Goal: Task Accomplishment & Management: Use online tool/utility

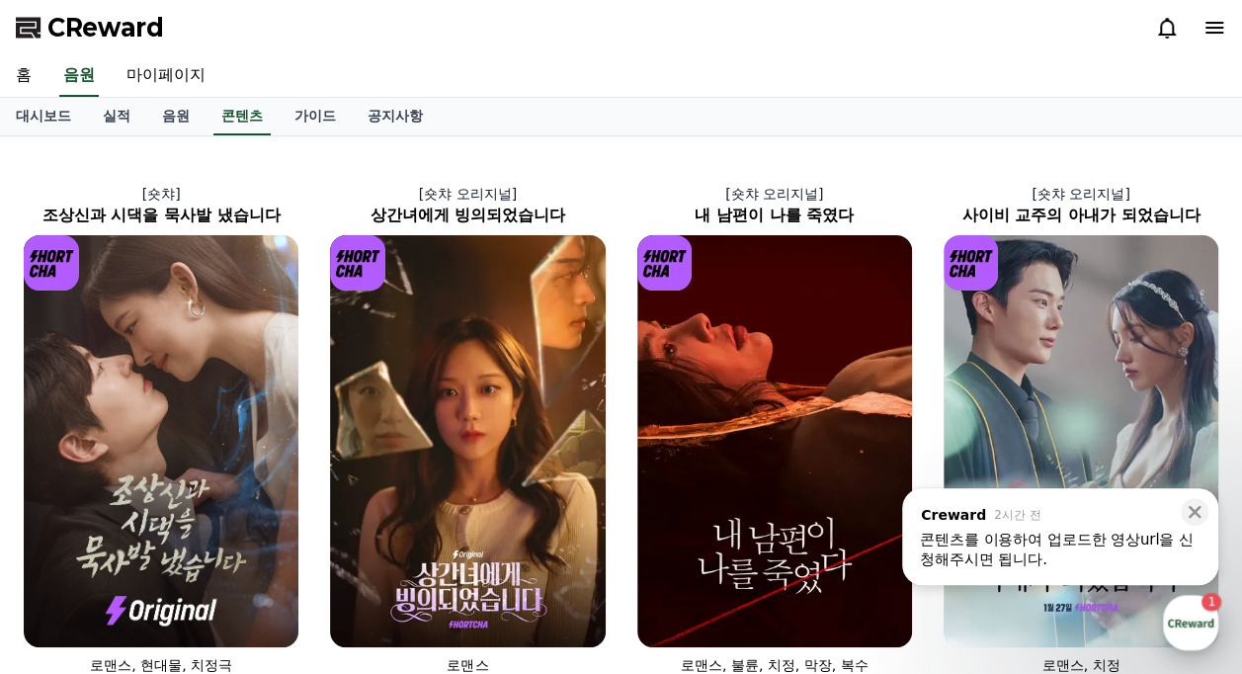
click at [1195, 622] on div "button" at bounding box center [1190, 622] width 55 height 55
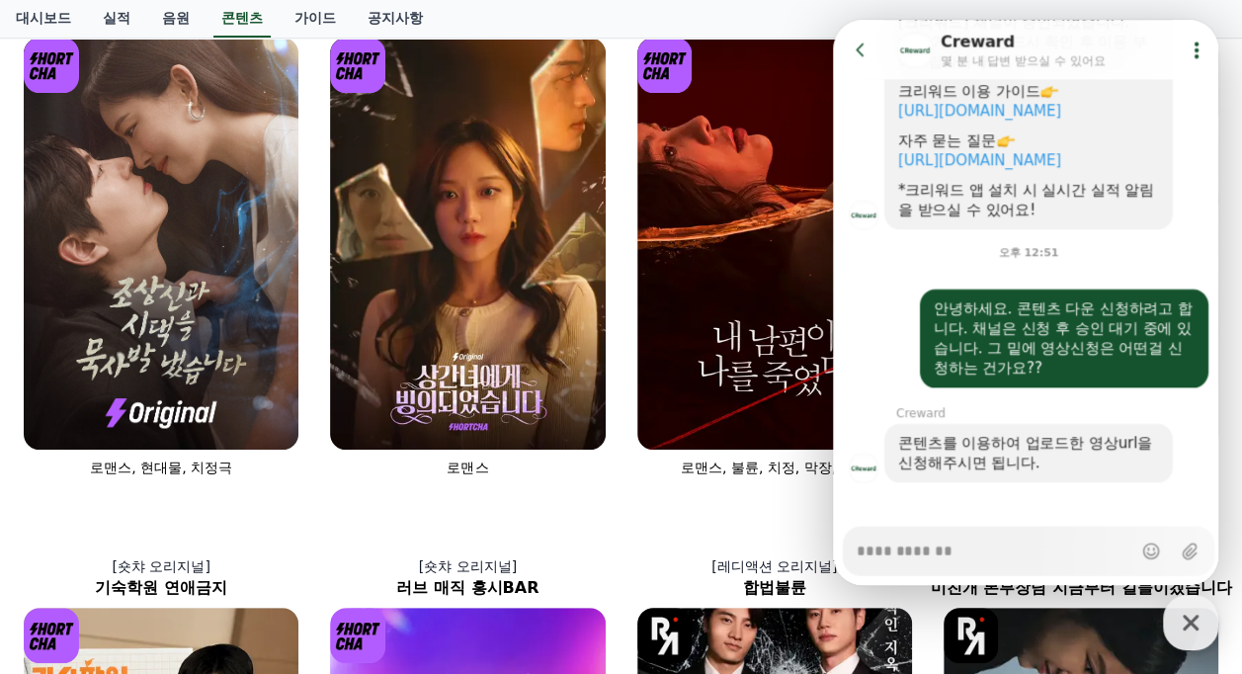
scroll to position [1969, 0]
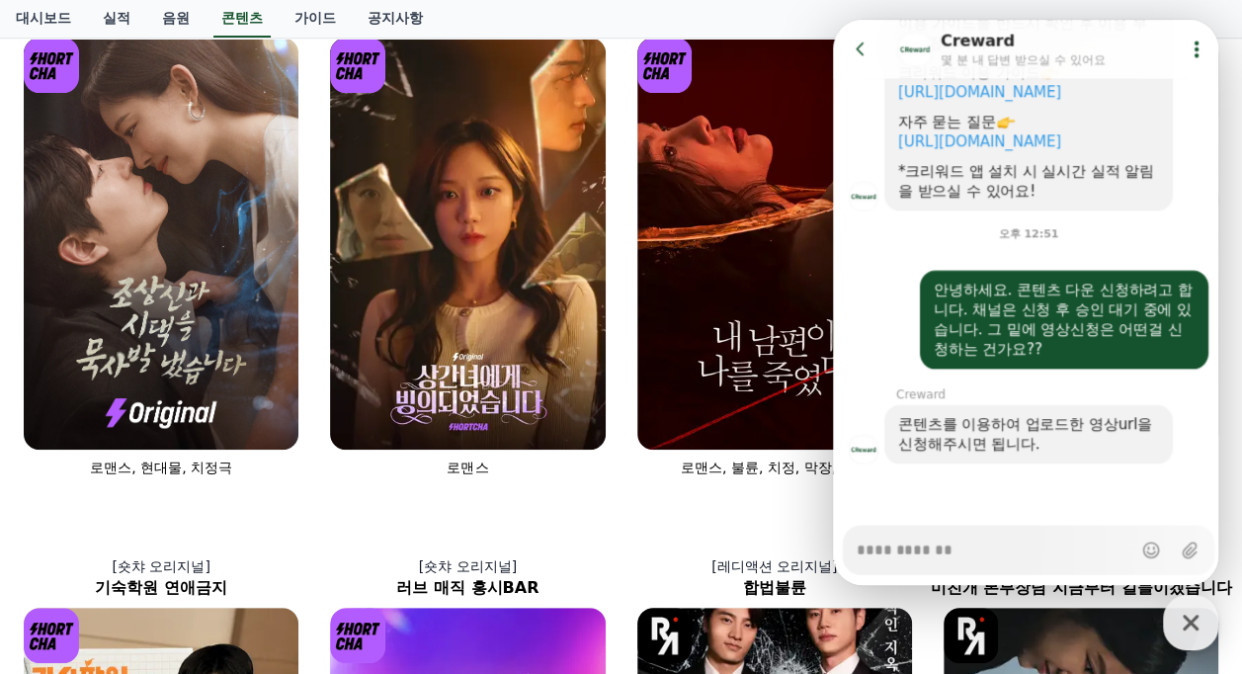
type textarea "*"
click at [977, 444] on div "콘텐츠를 이용하여 업로드한 영상url을 신청해주시면 됩니다." at bounding box center [1028, 435] width 261 height 40
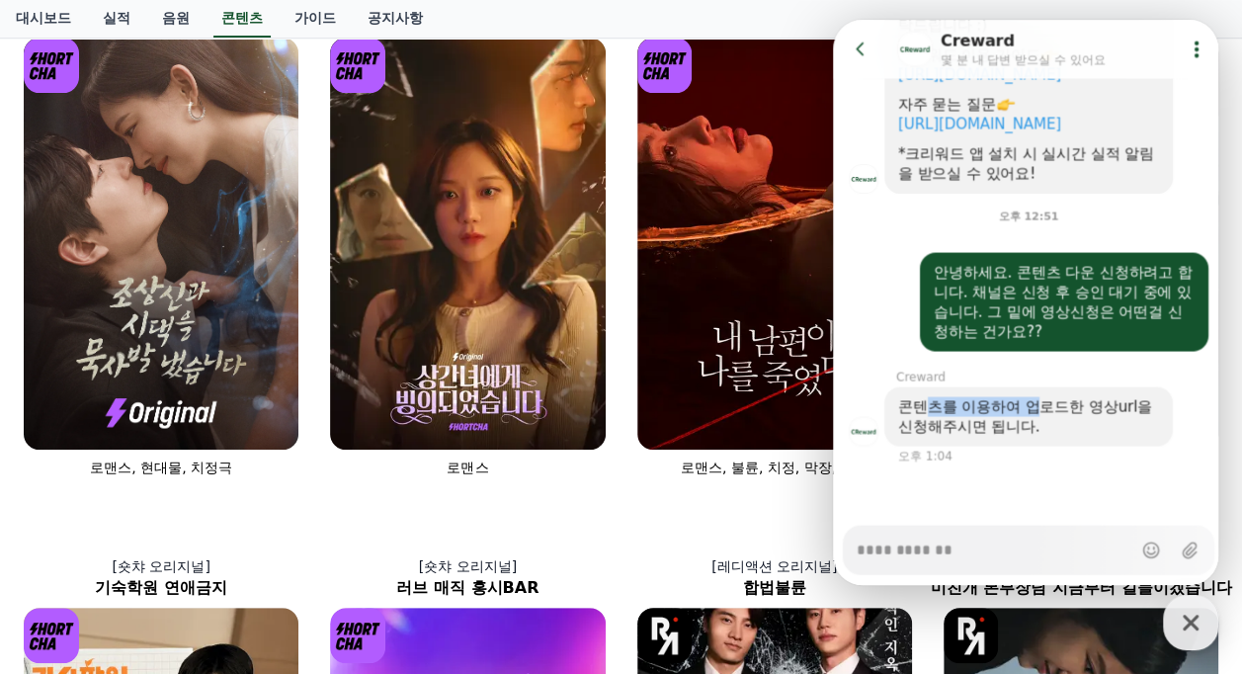
drag, startPoint x: 924, startPoint y: 407, endPoint x: 1038, endPoint y: 410, distance: 114.6
click at [1038, 410] on div "콘텐츠를 이용하여 업로드한 영상url을 신청해주시면 됩니다." at bounding box center [1028, 417] width 261 height 40
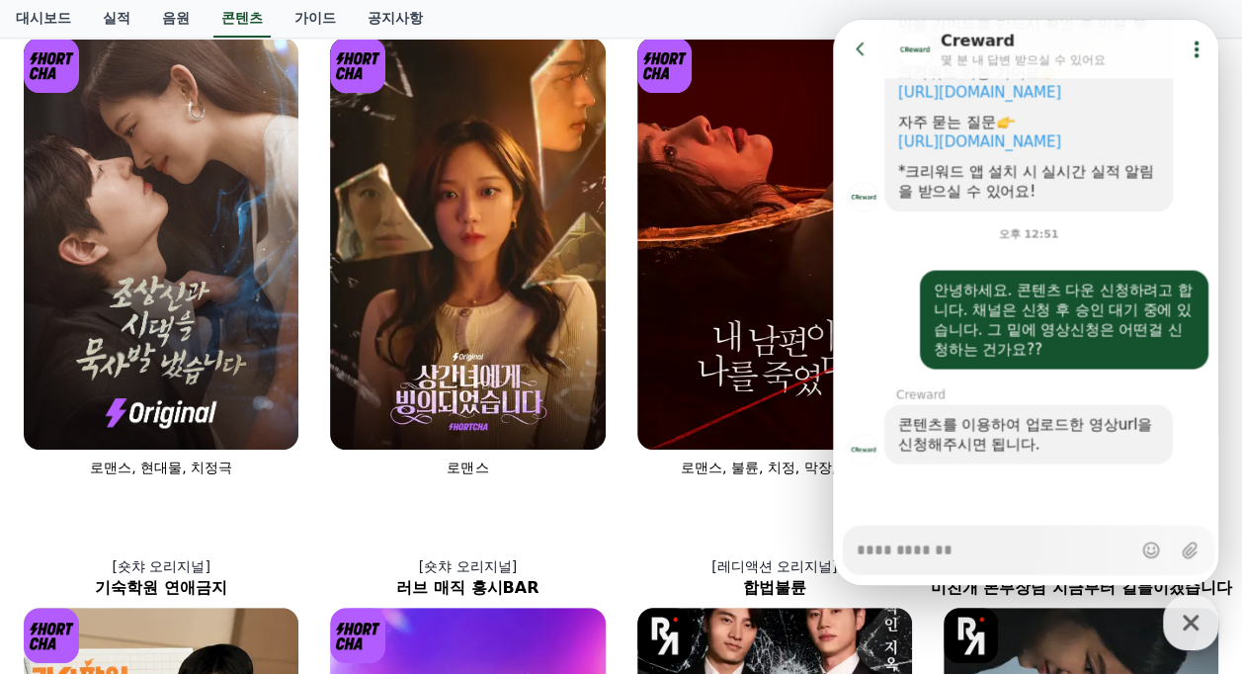
drag, startPoint x: 1038, startPoint y: 410, endPoint x: 1069, endPoint y: 429, distance: 35.9
click at [1069, 429] on div "콘텐츠를 이용하여 업로드한 영상url을 신청해주시면 됩니다." at bounding box center [1028, 435] width 261 height 40
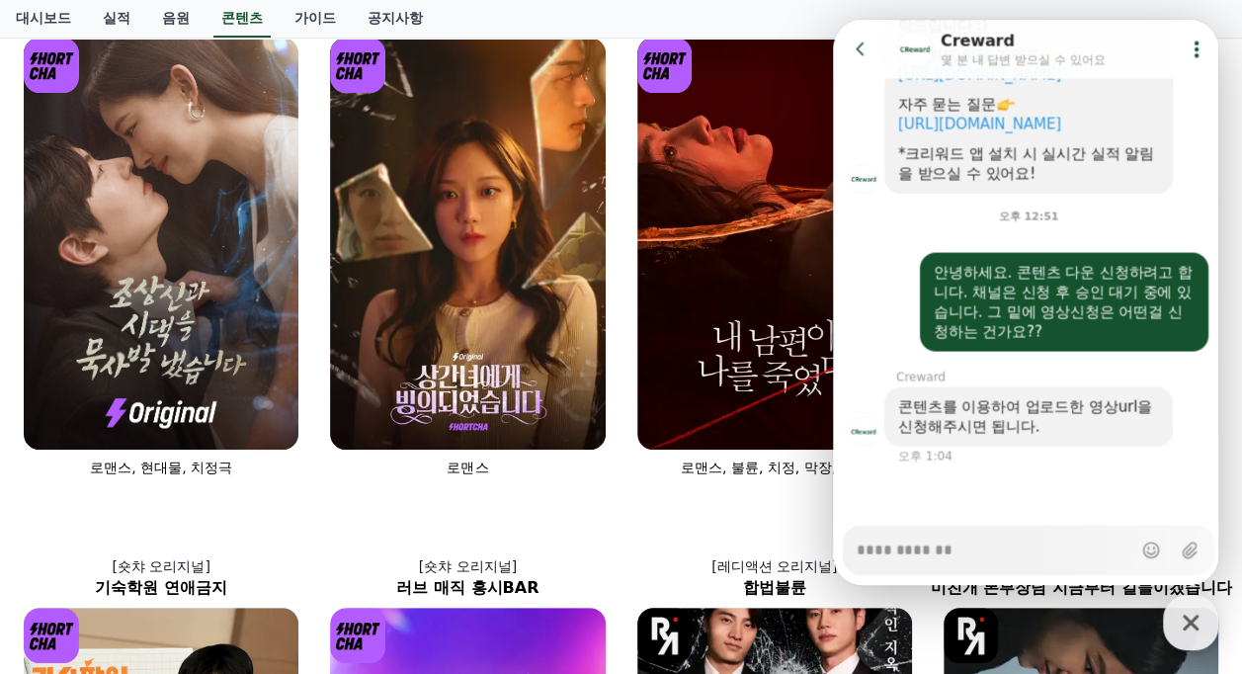
scroll to position [1987, 0]
click at [855, 55] on icon at bounding box center [861, 50] width 20 height 20
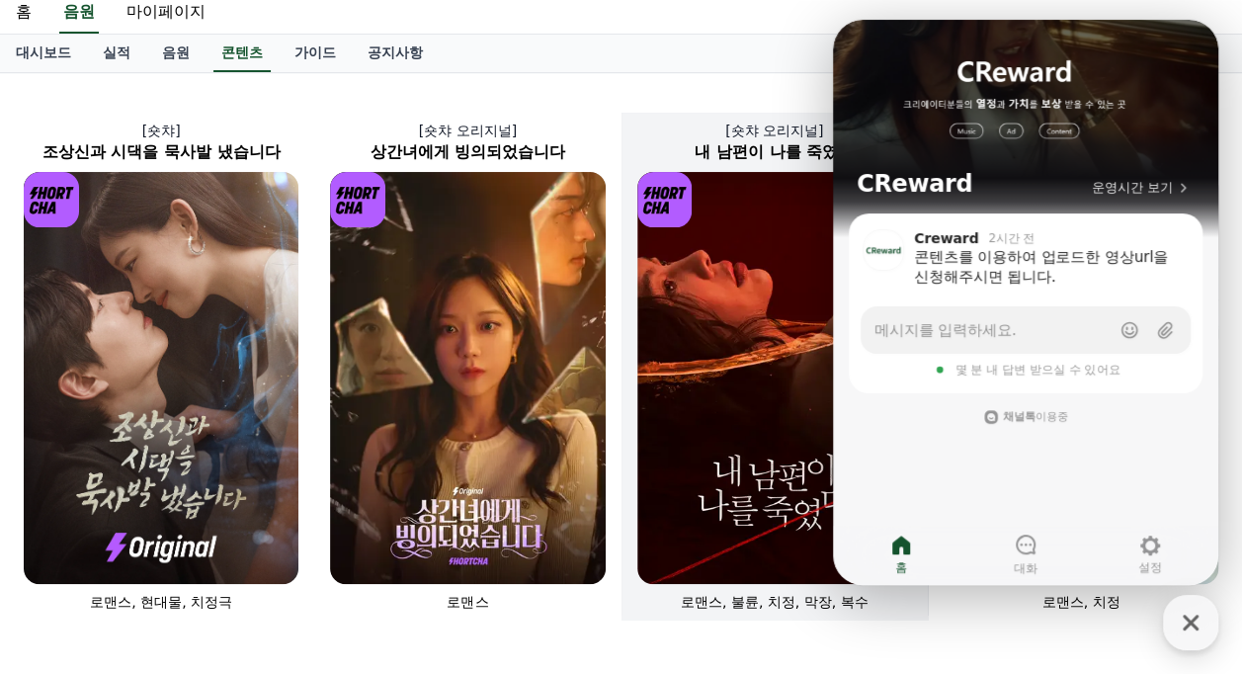
scroll to position [0, 0]
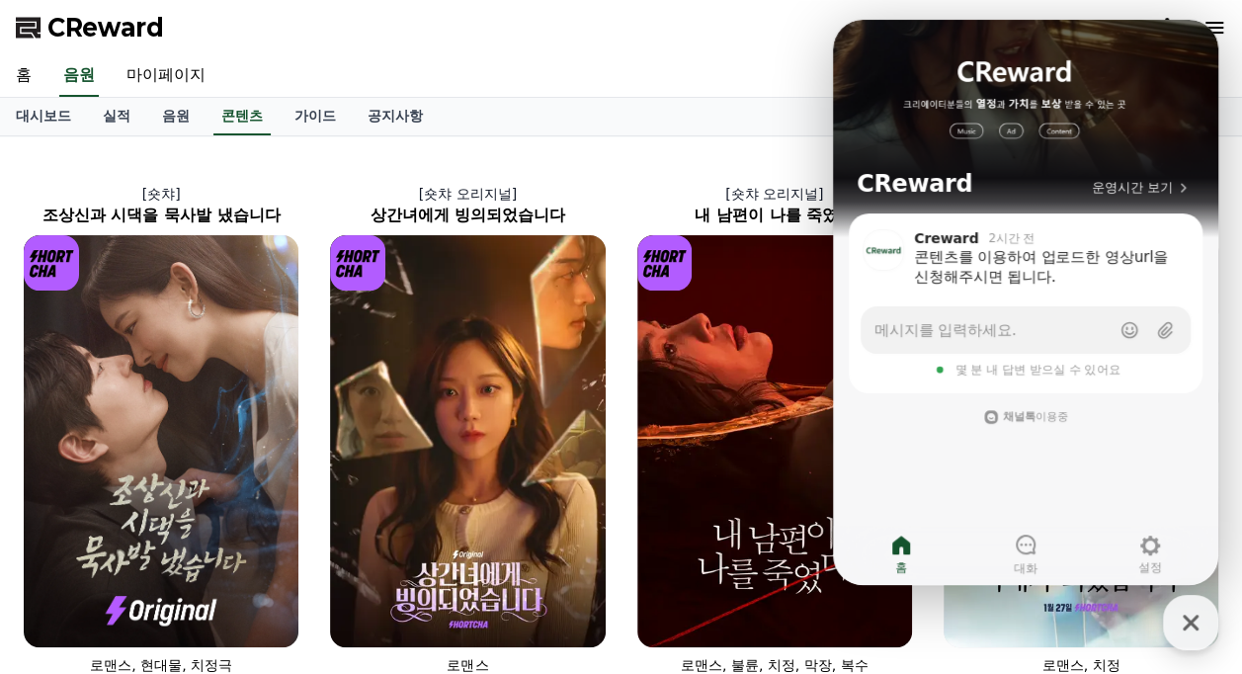
click at [734, 82] on div "홈 음원 마이페이지" at bounding box center [621, 75] width 1242 height 41
click at [719, 48] on div "CReward" at bounding box center [621, 27] width 1242 height 55
click at [1193, 620] on icon "button" at bounding box center [1191, 623] width 36 height 36
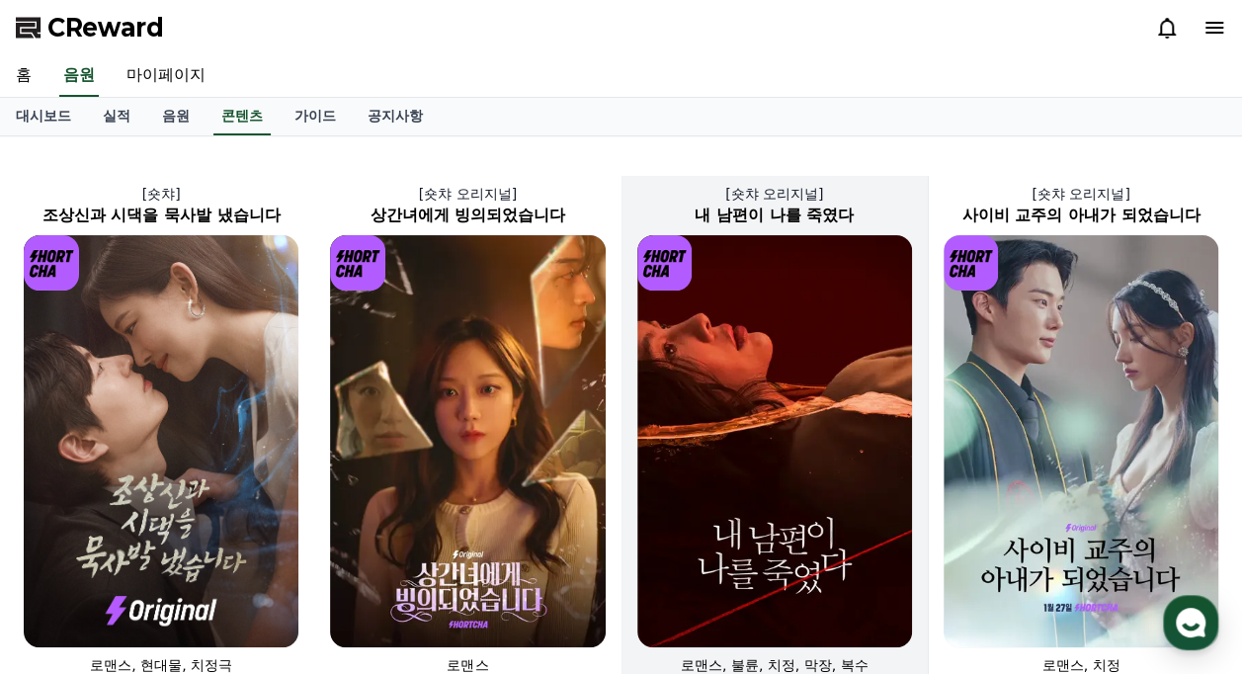
click at [844, 439] on img at bounding box center [774, 441] width 275 height 412
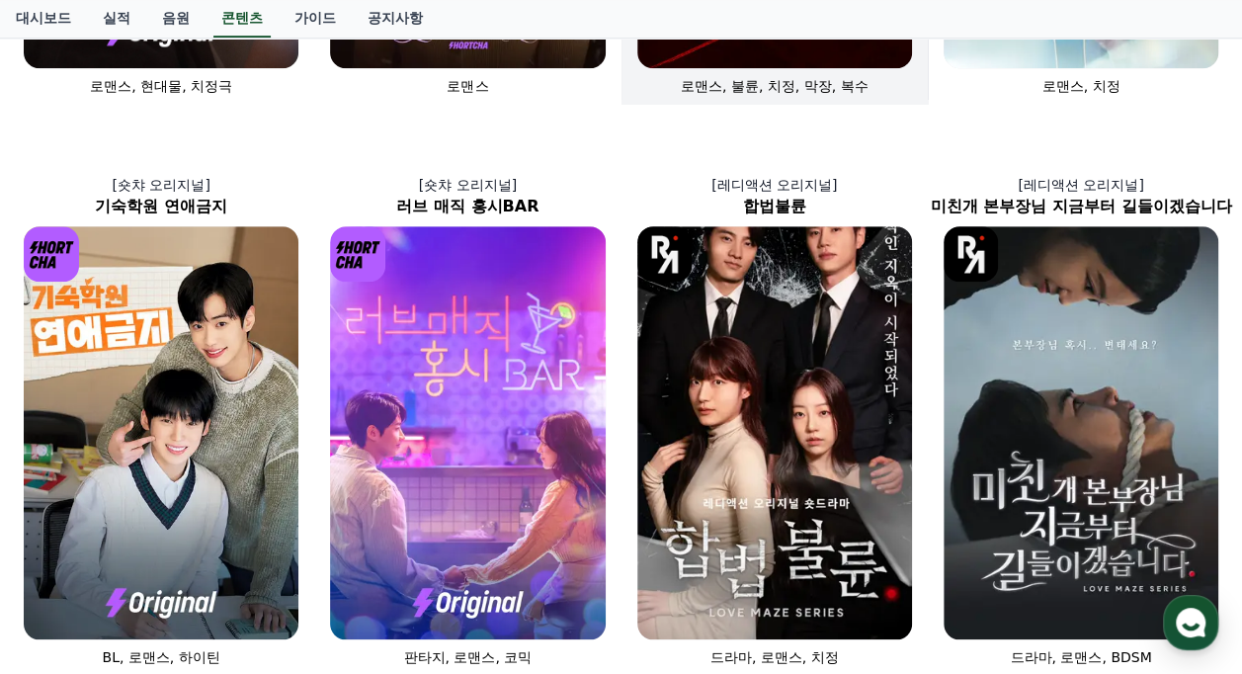
scroll to position [593, 0]
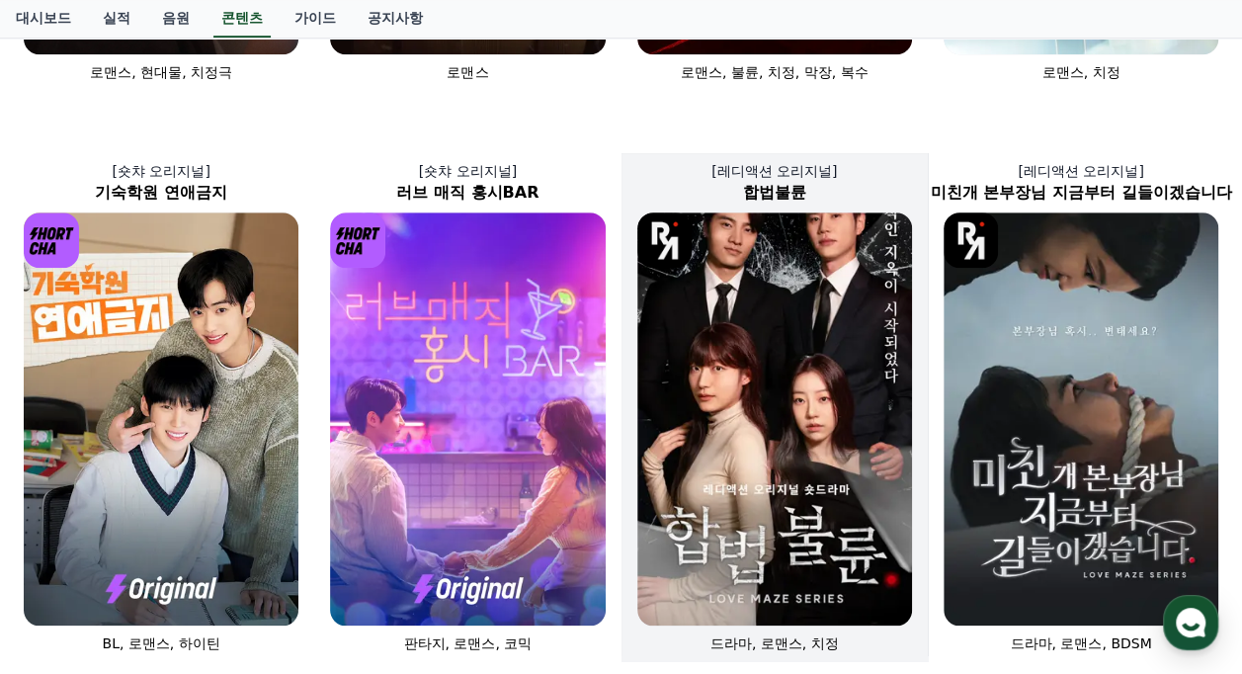
click at [825, 439] on img at bounding box center [774, 418] width 275 height 412
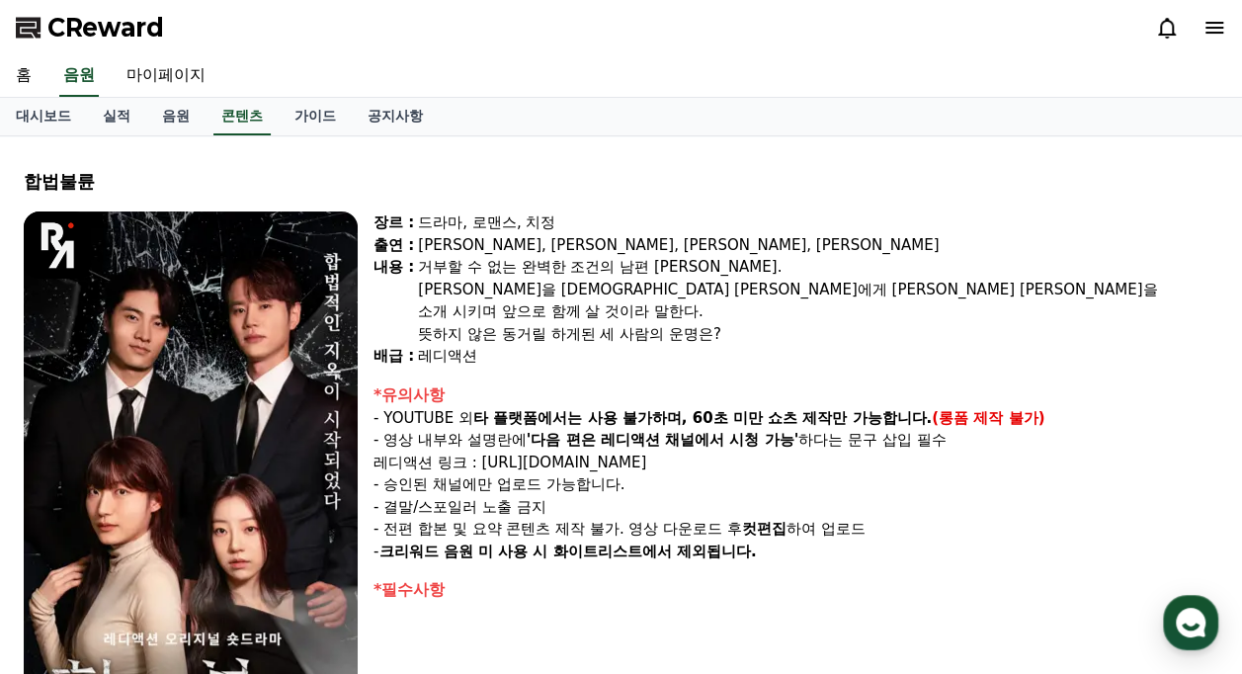
select select
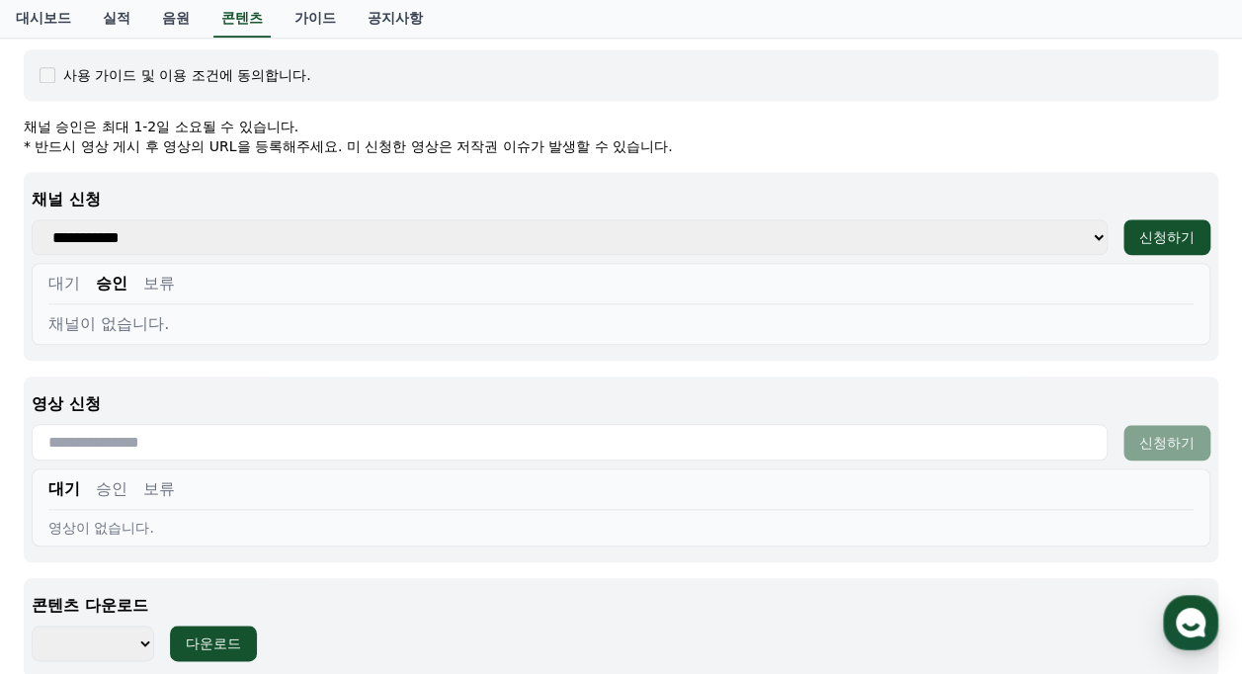
scroll to position [790, 0]
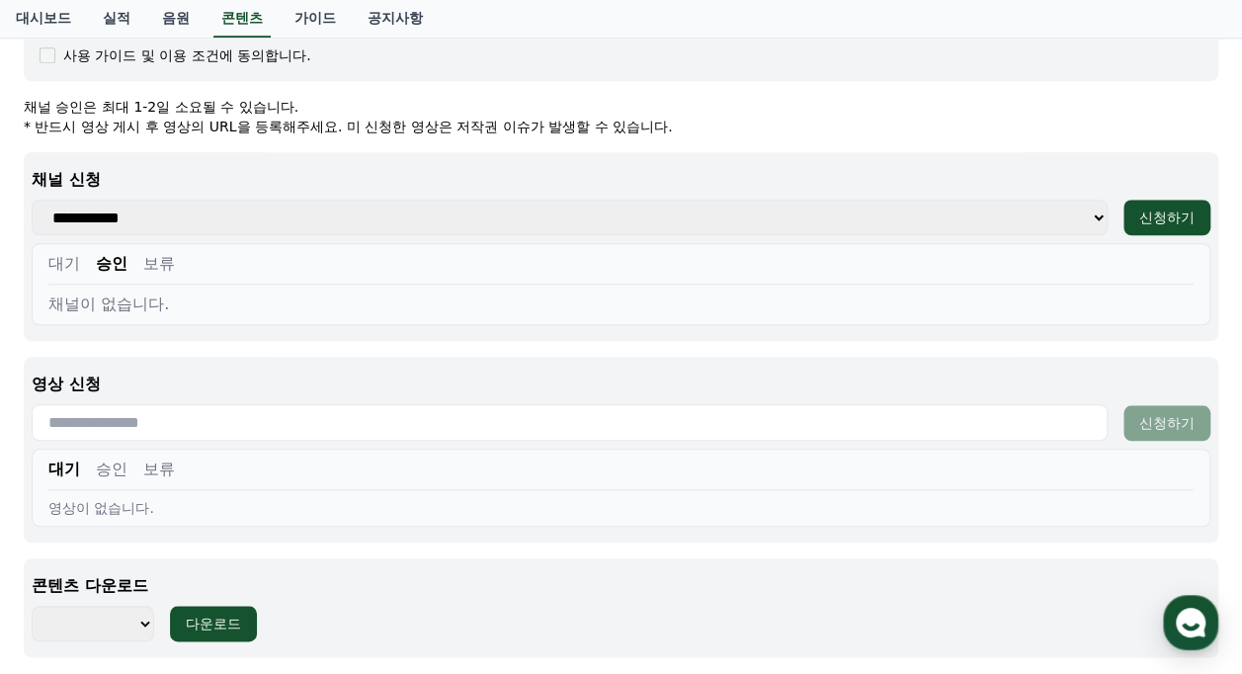
click at [77, 262] on button "대기" at bounding box center [64, 264] width 32 height 24
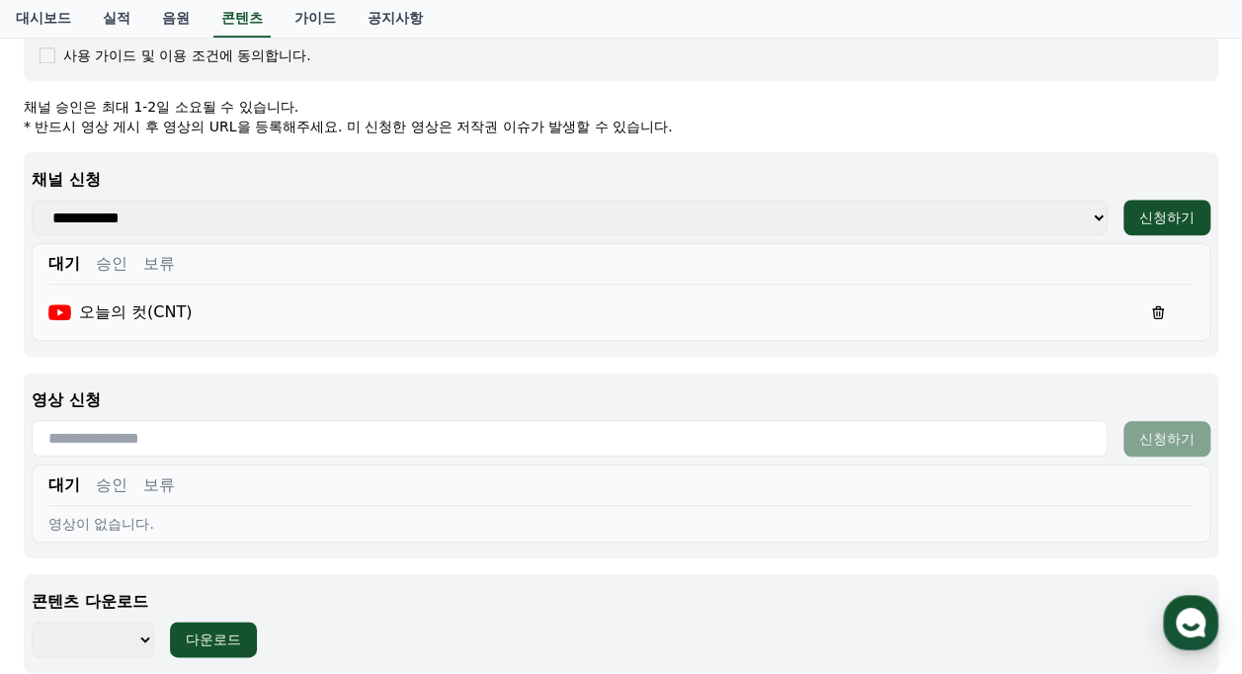
click at [132, 210] on select "**********" at bounding box center [570, 218] width 1076 height 36
click at [169, 318] on div "오늘의 컷(CNT)" at bounding box center [119, 312] width 143 height 24
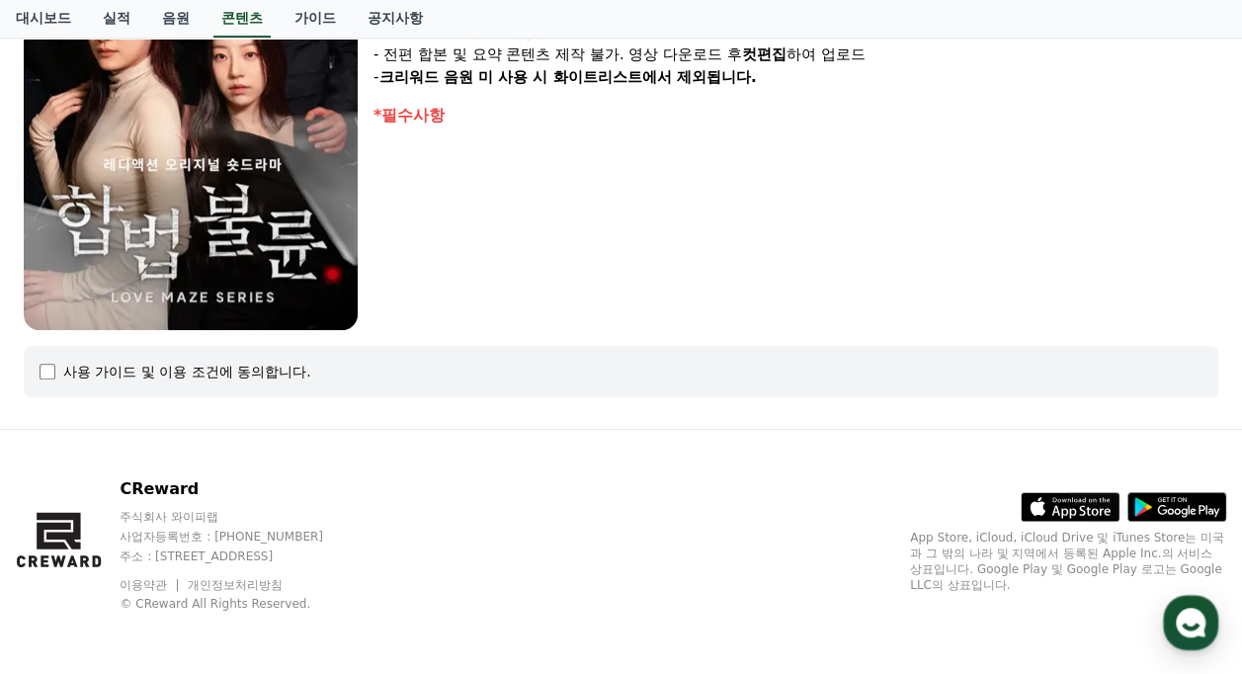
select select
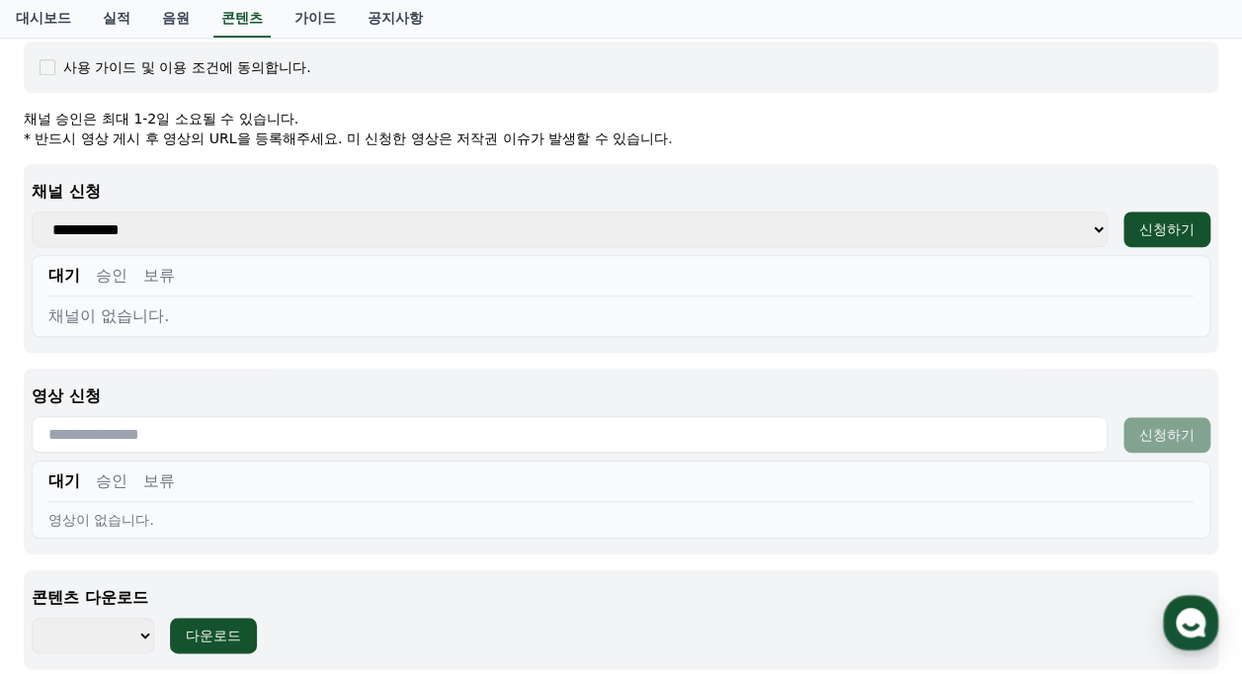
scroll to position [869, 0]
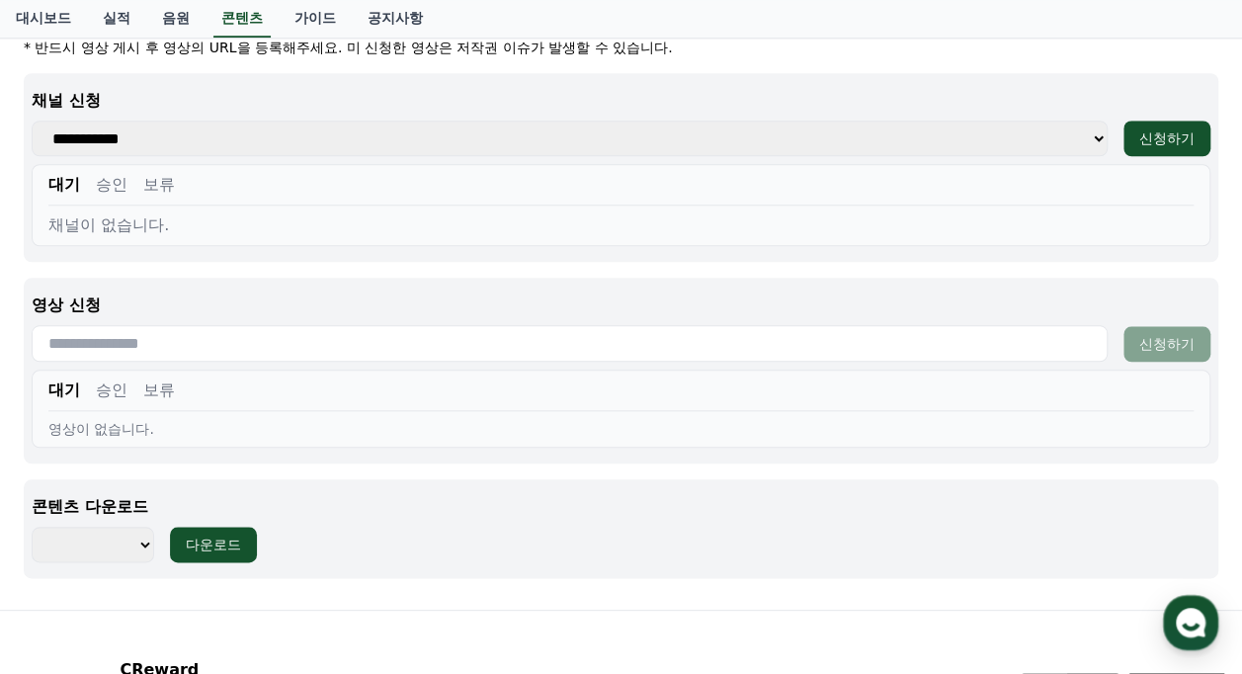
click at [107, 185] on button "승인" at bounding box center [112, 185] width 32 height 24
click at [65, 184] on button "대기" at bounding box center [64, 185] width 32 height 24
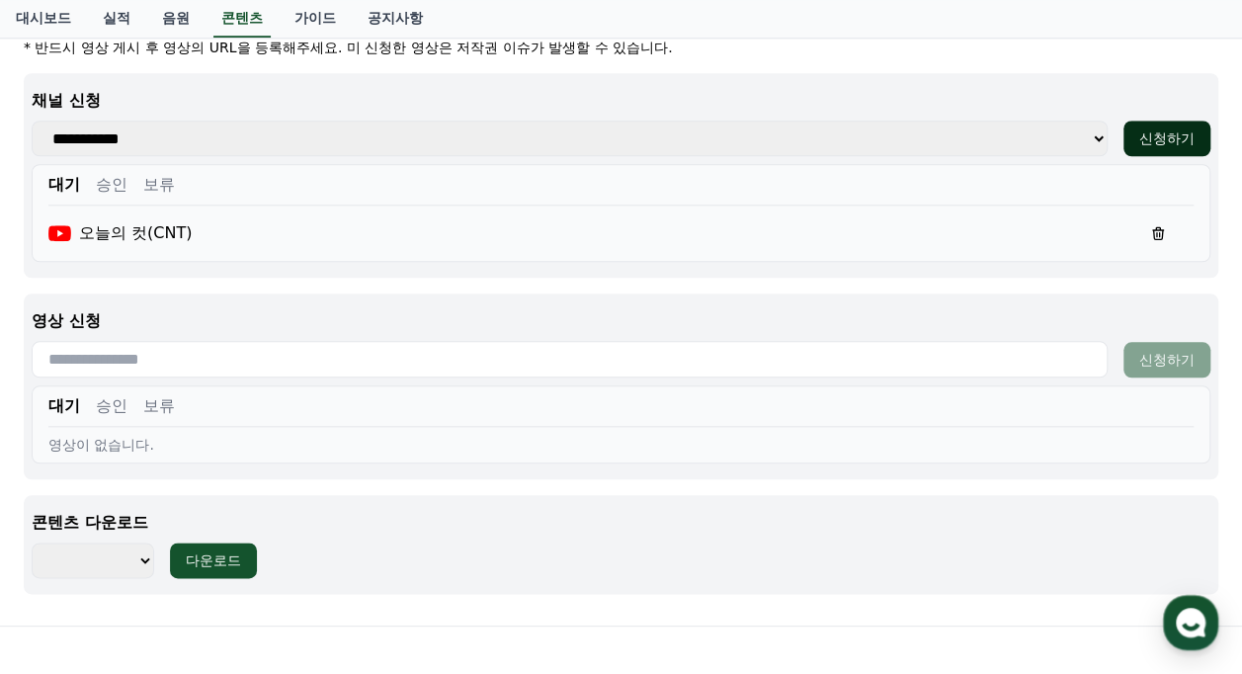
click at [1170, 143] on div "신청하기" at bounding box center [1166, 138] width 55 height 20
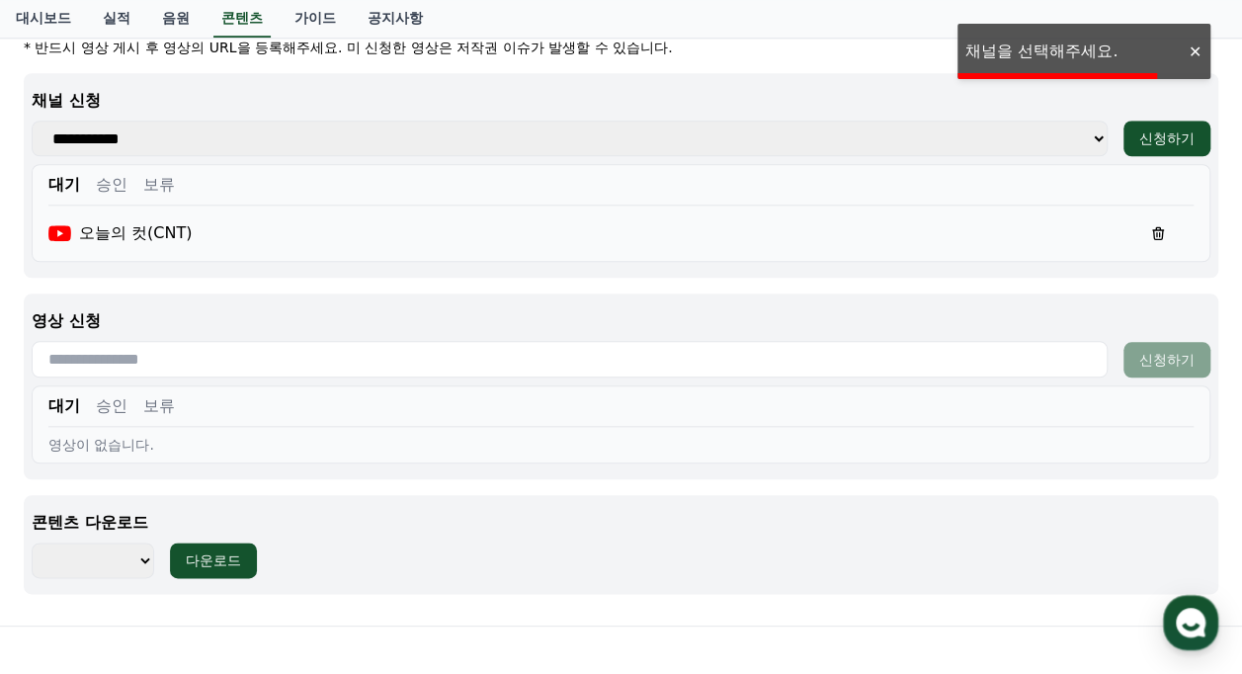
click at [1193, 51] on div at bounding box center [1195, 51] width 32 height 19
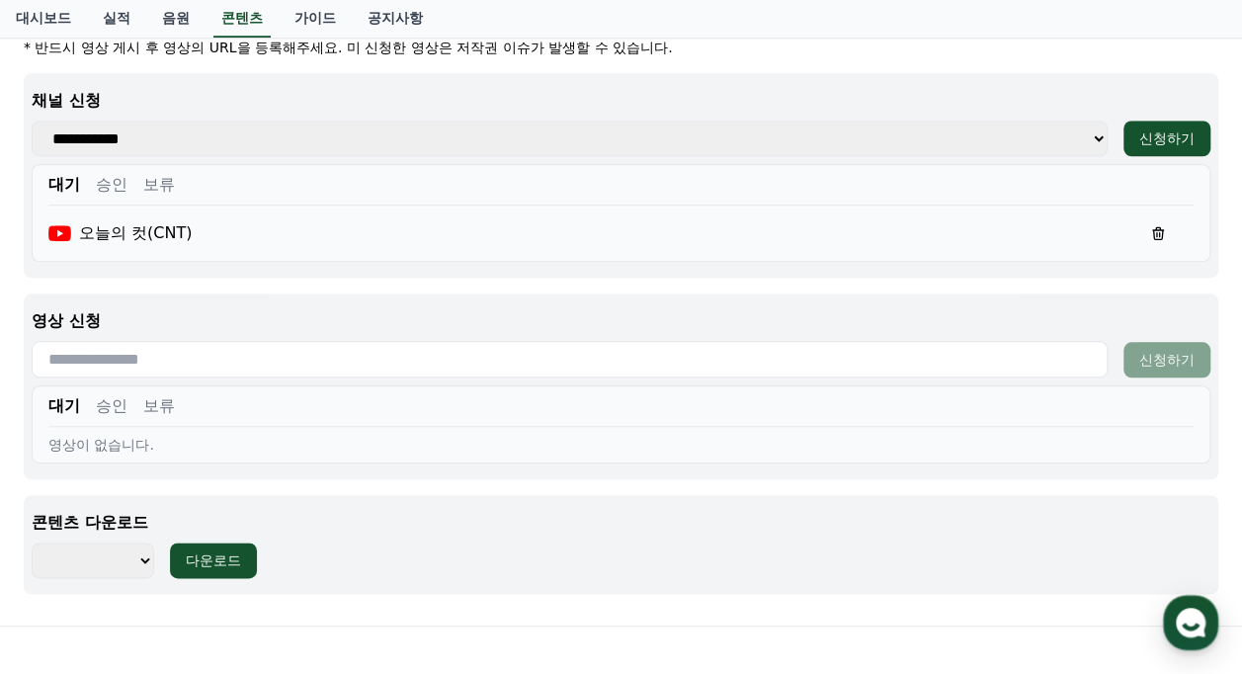
click at [172, 231] on div "오늘의 컷(CNT)" at bounding box center [119, 233] width 143 height 24
